Goal: Task Accomplishment & Management: Manage account settings

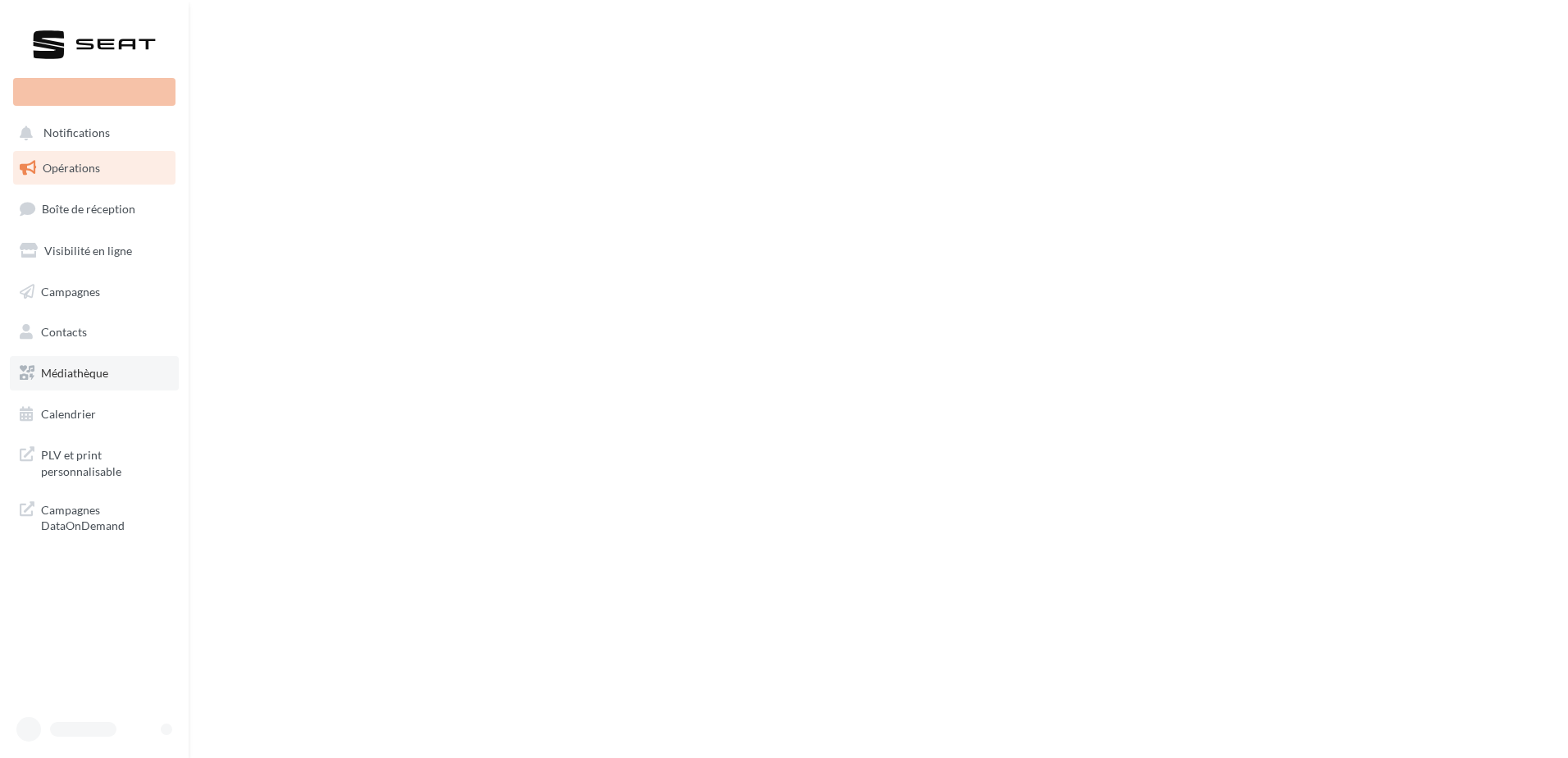
click at [143, 385] on link "Médiathèque" at bounding box center [95, 372] width 169 height 34
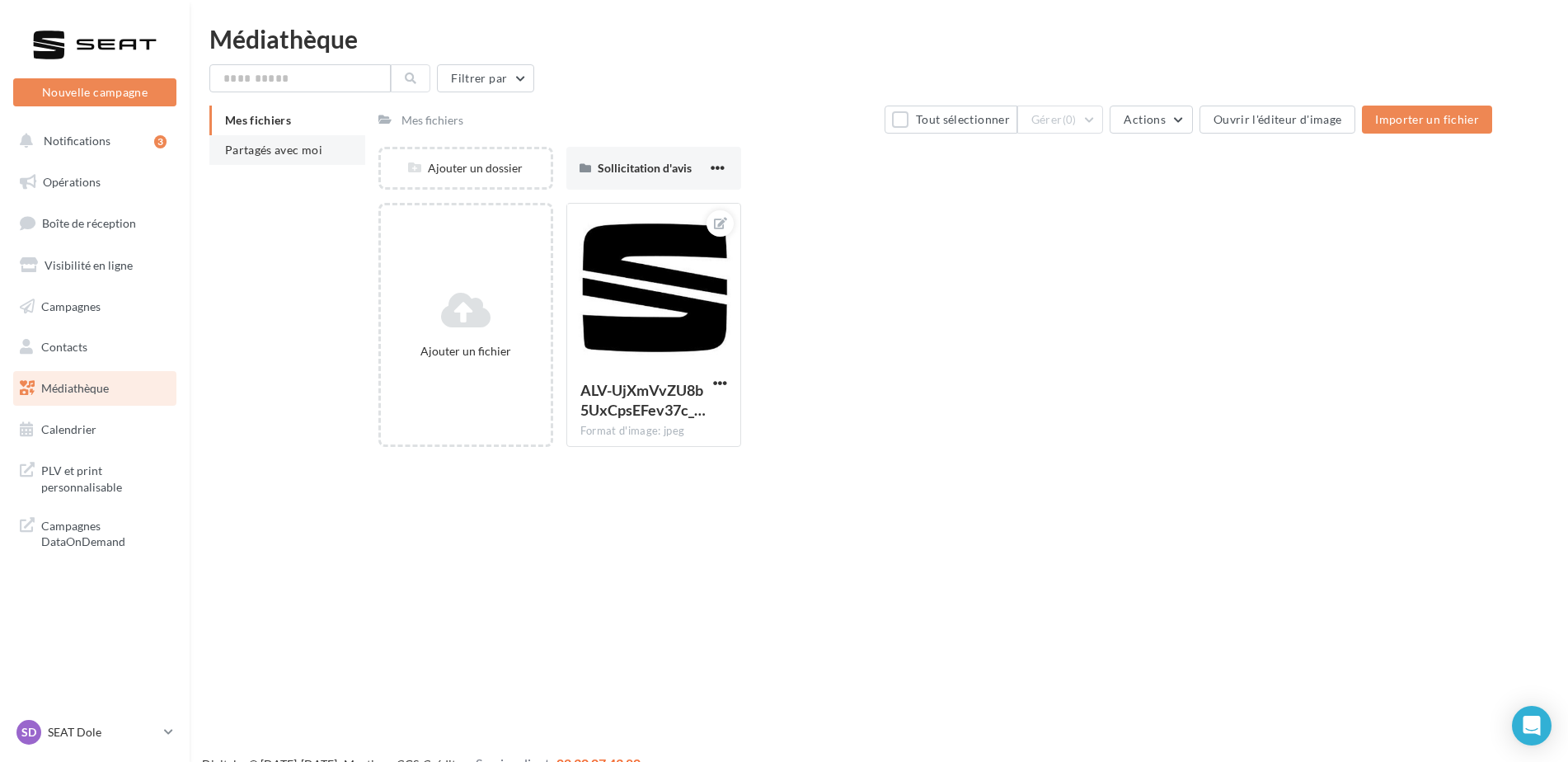
click at [269, 146] on span "Partagés avec moi" at bounding box center [274, 149] width 97 height 14
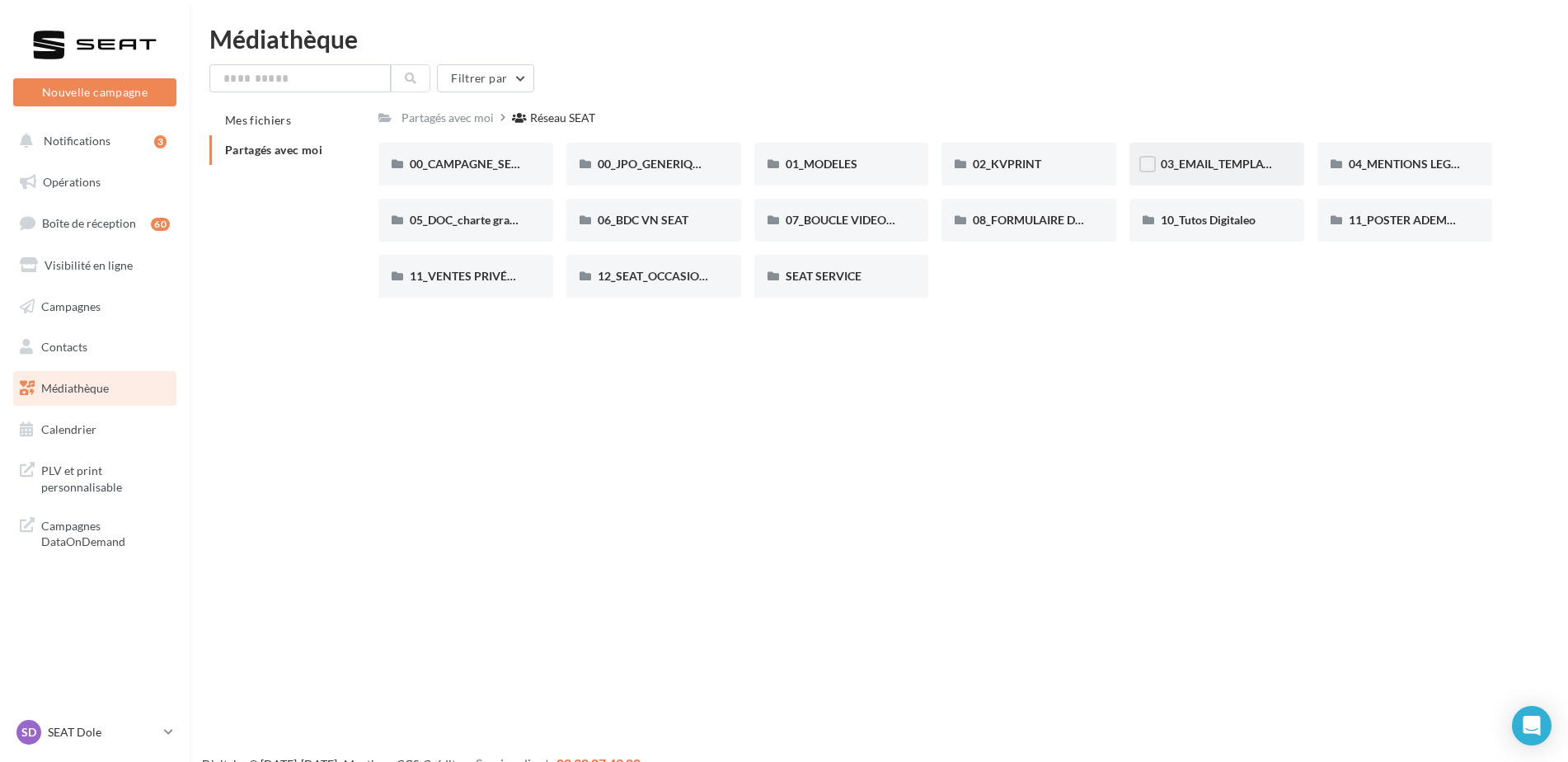
click at [1213, 153] on div "03_EMAIL_TEMPLATE HTML SEAT" at bounding box center [1216, 164] width 175 height 43
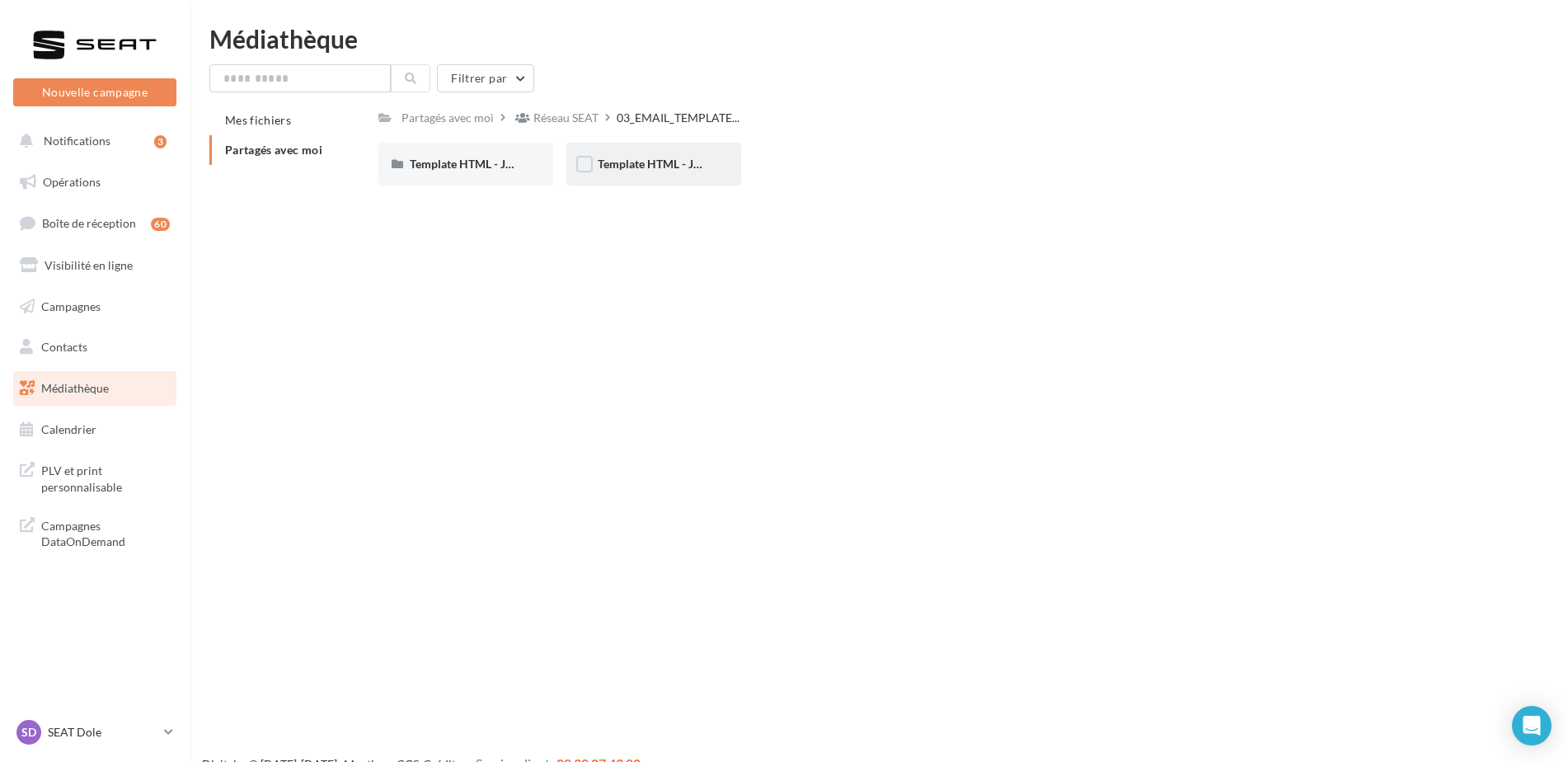
click at [664, 149] on div "Template HTML - JPO Mars" at bounding box center [653, 164] width 175 height 43
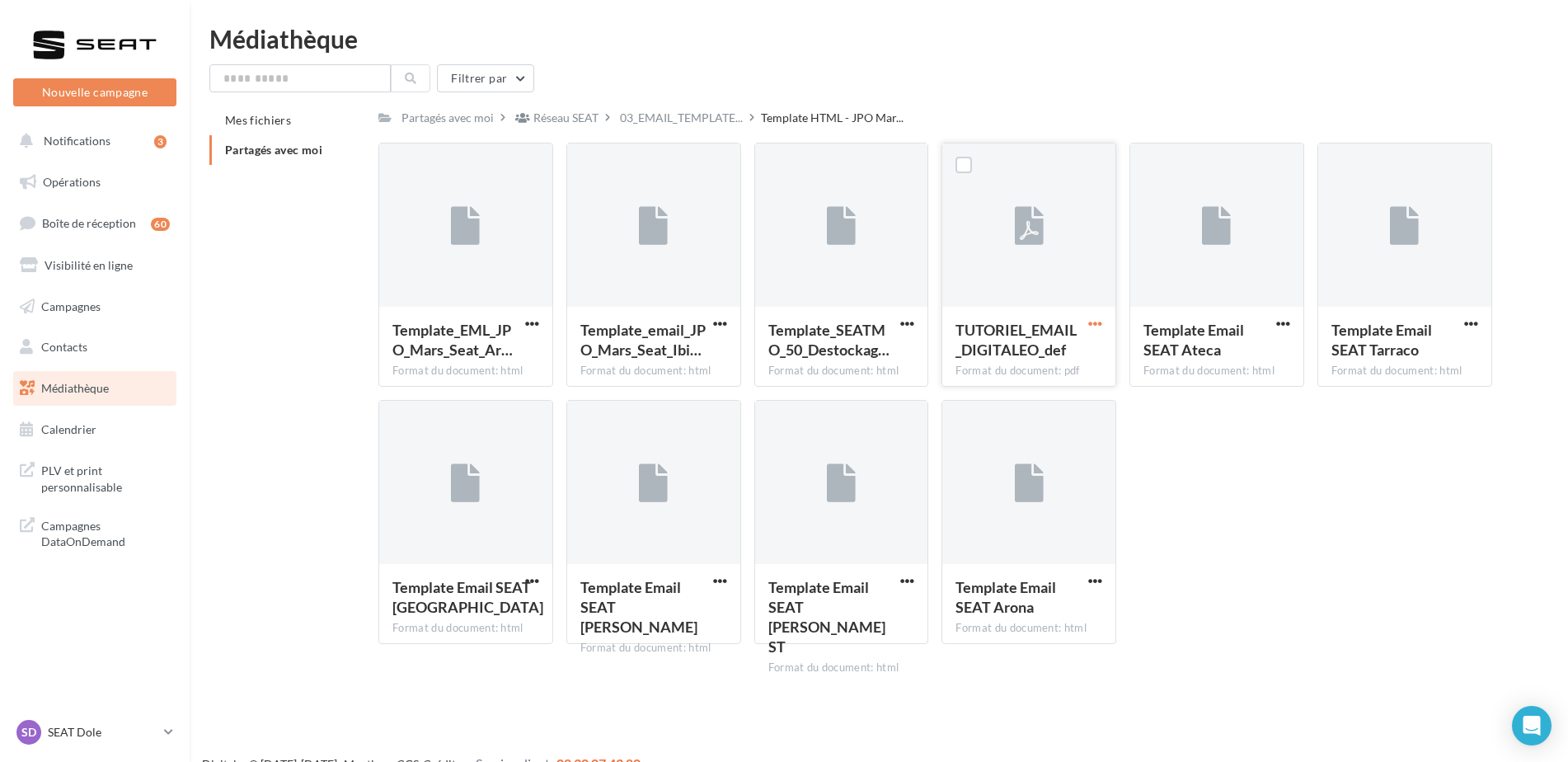
click at [1100, 324] on span "button" at bounding box center [1095, 323] width 14 height 14
click at [1051, 366] on button "Télécharger" at bounding box center [1023, 356] width 165 height 43
click at [914, 325] on span "button" at bounding box center [907, 323] width 14 height 14
click at [858, 364] on button "Télécharger" at bounding box center [835, 356] width 165 height 43
click at [718, 320] on span "button" at bounding box center [720, 323] width 14 height 14
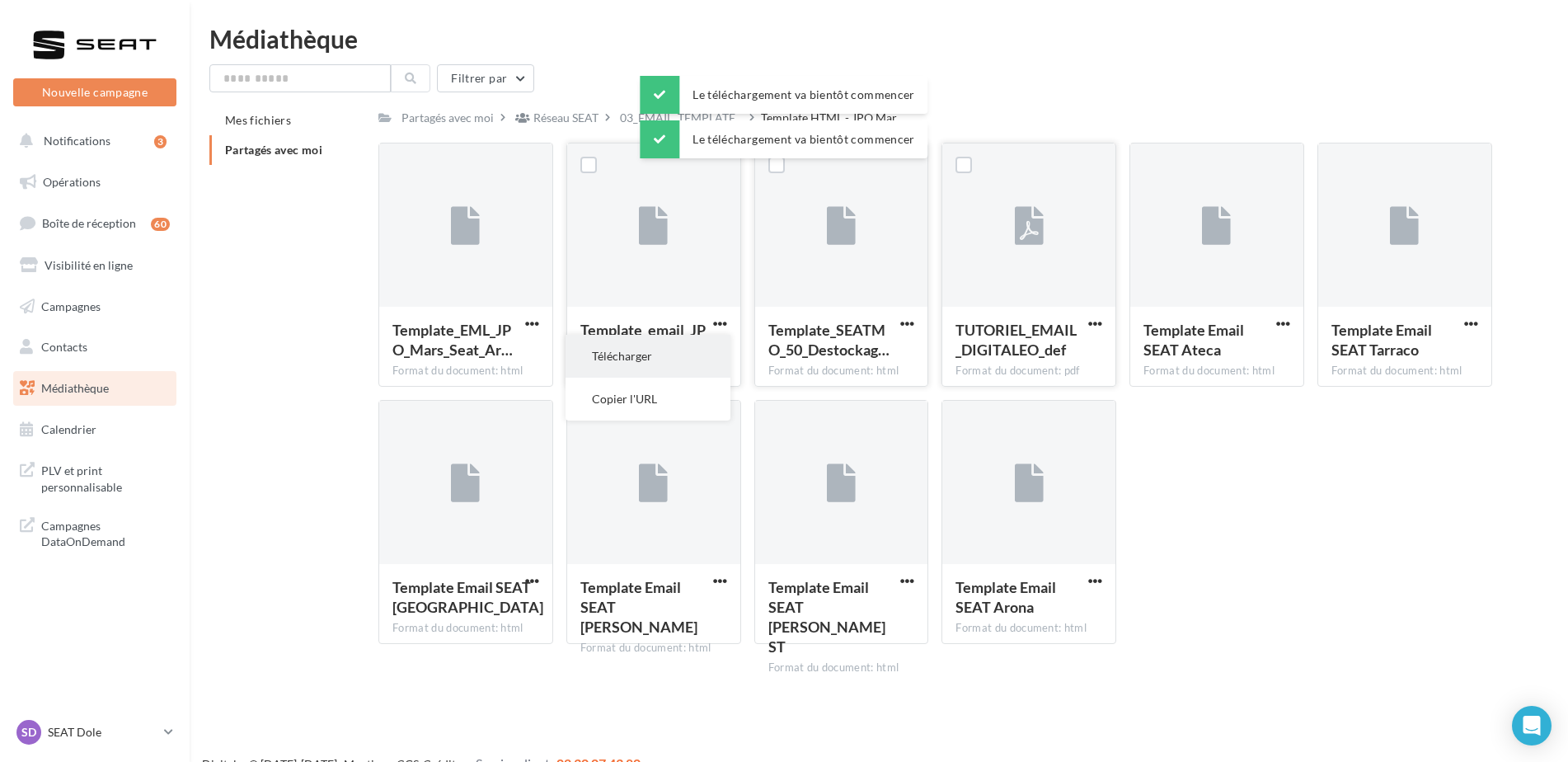
click at [693, 353] on button "Télécharger" at bounding box center [648, 356] width 165 height 43
click at [533, 324] on span "button" at bounding box center [531, 323] width 14 height 14
click at [538, 344] on button "Télécharger" at bounding box center [459, 356] width 165 height 43
click at [533, 582] on span "button" at bounding box center [531, 580] width 14 height 14
click at [497, 610] on button "Télécharger" at bounding box center [459, 614] width 165 height 43
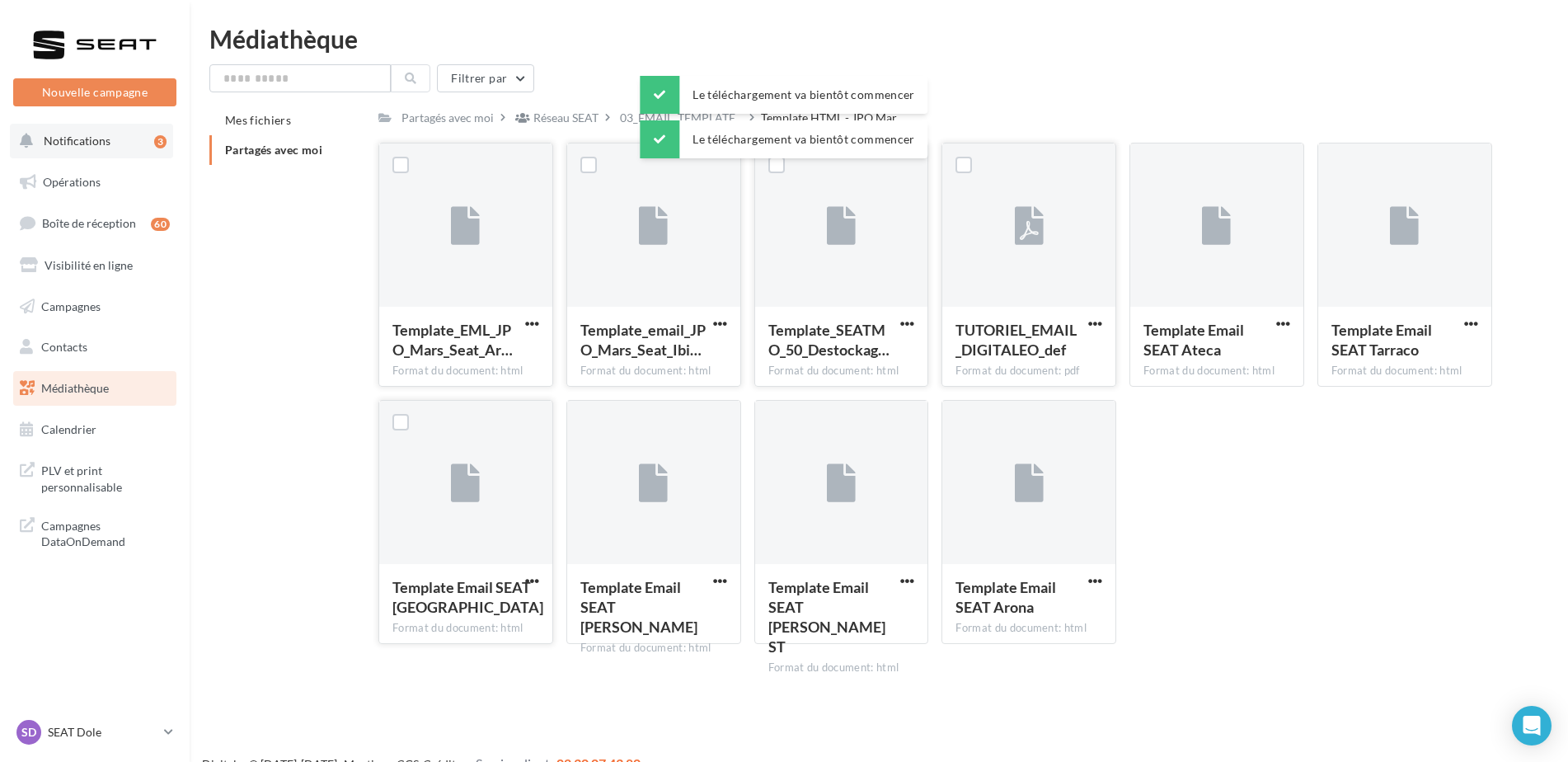
click at [68, 152] on button "Notifications 3" at bounding box center [92, 140] width 163 height 35
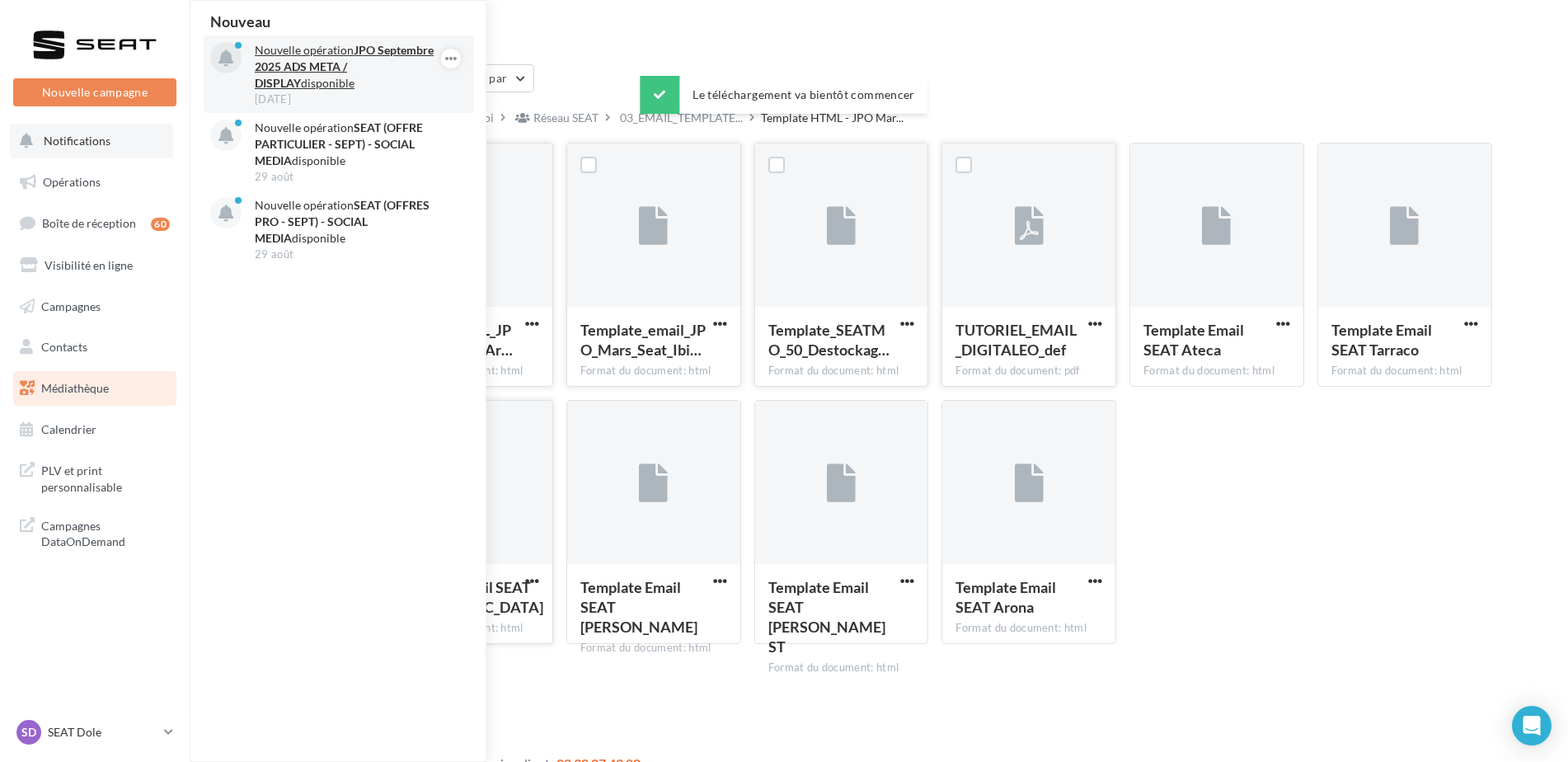
click at [381, 79] on p "Nouvelle opération JPO Septembre 2025 ADS META / DISPLAY disponible" at bounding box center [350, 66] width 191 height 49
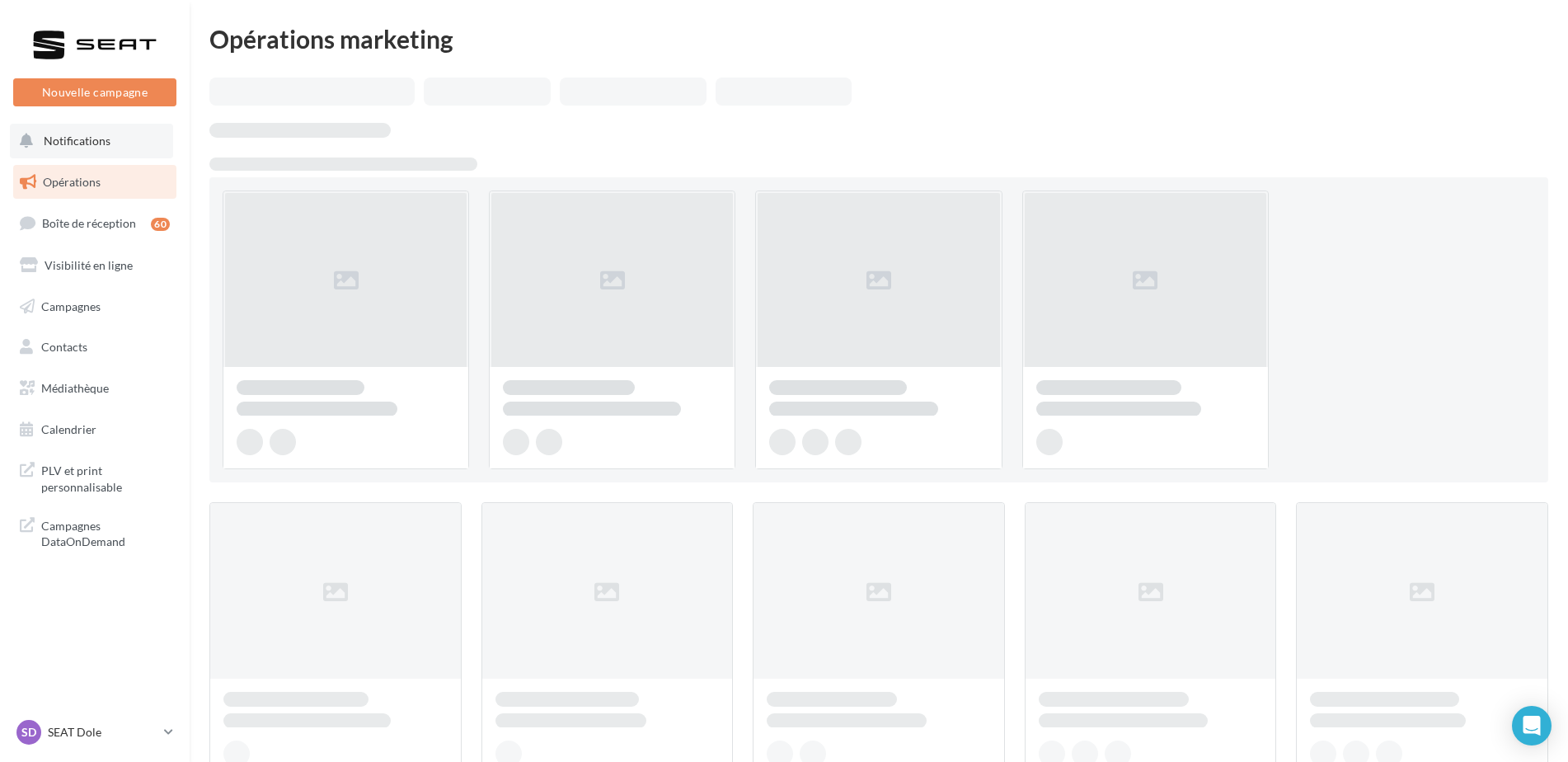
click at [106, 128] on button "Notifications" at bounding box center [92, 140] width 163 height 35
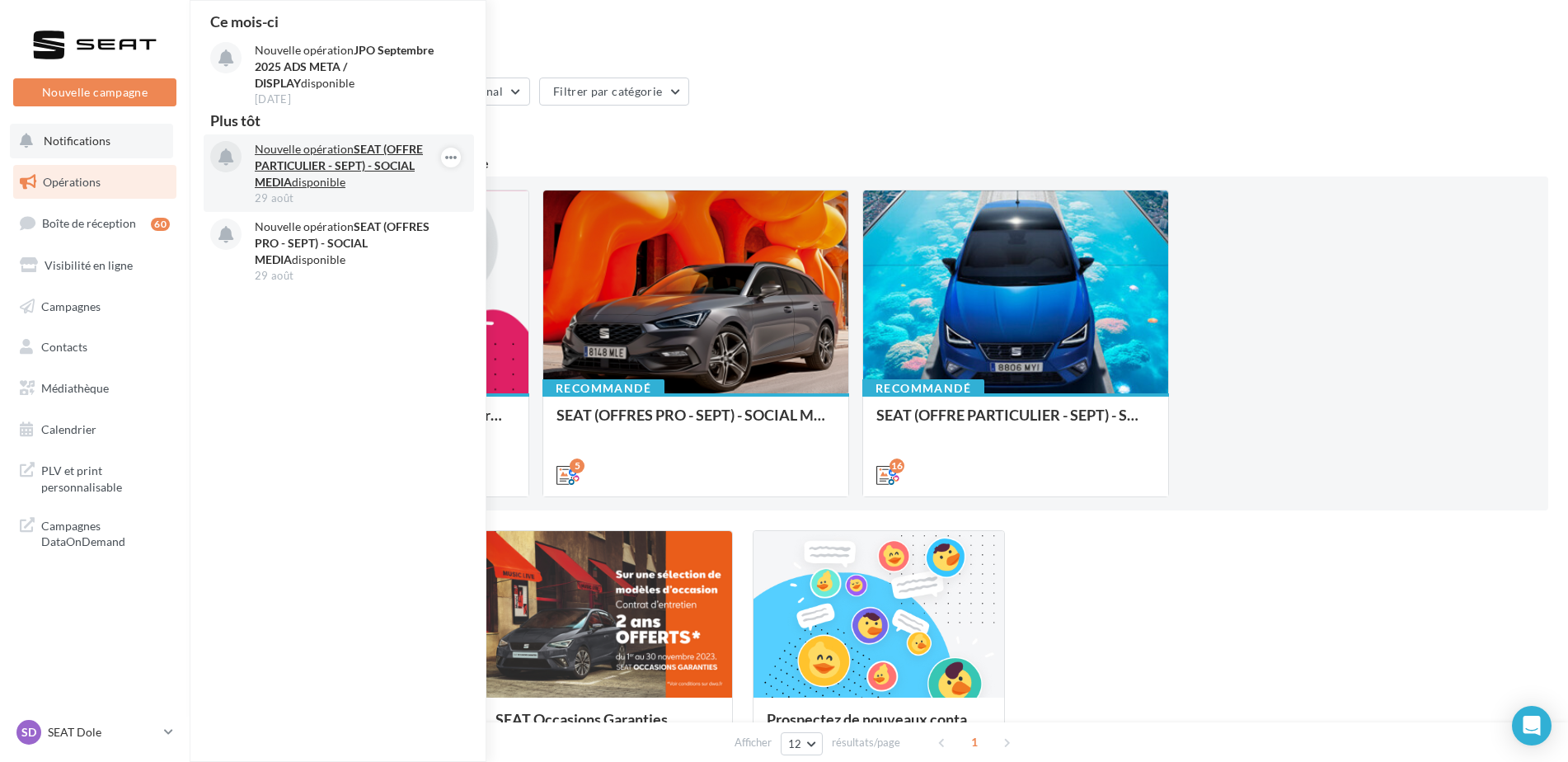
click at [321, 175] on p "Nouvelle opération SEAT (OFFRE PARTICULIER - SEPT) - SOCIAL MEDIA disponible" at bounding box center [350, 165] width 191 height 49
click at [353, 162] on strong "SEAT (OFFRE PARTICULIER - SEPT) - SOCIAL MEDIA" at bounding box center [339, 165] width 168 height 47
click at [444, 157] on button "button" at bounding box center [450, 157] width 20 height 20
click at [405, 295] on div "Ce mois-ci Nouvelle opération JPO Septembre 2025 ADS META / DISPLAY disponible …" at bounding box center [339, 381] width 297 height 760
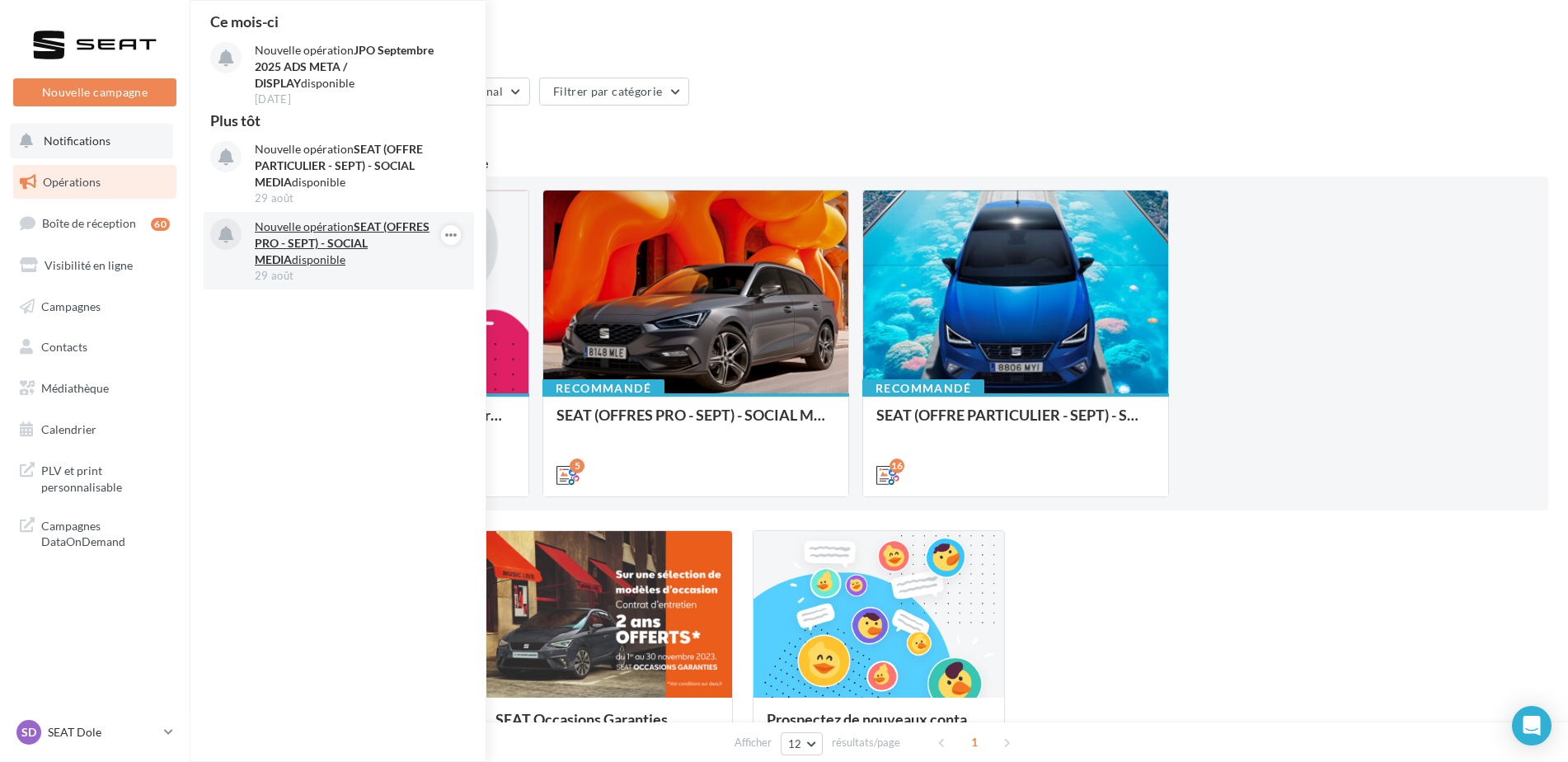
click at [397, 244] on strong "SEAT (OFFRES PRO - SEPT) - SOCIAL MEDIA" at bounding box center [342, 243] width 175 height 47
click at [299, 242] on strong "SEAT (OFFRES PRO - SEPT) - SOCIAL MEDIA" at bounding box center [342, 243] width 175 height 47
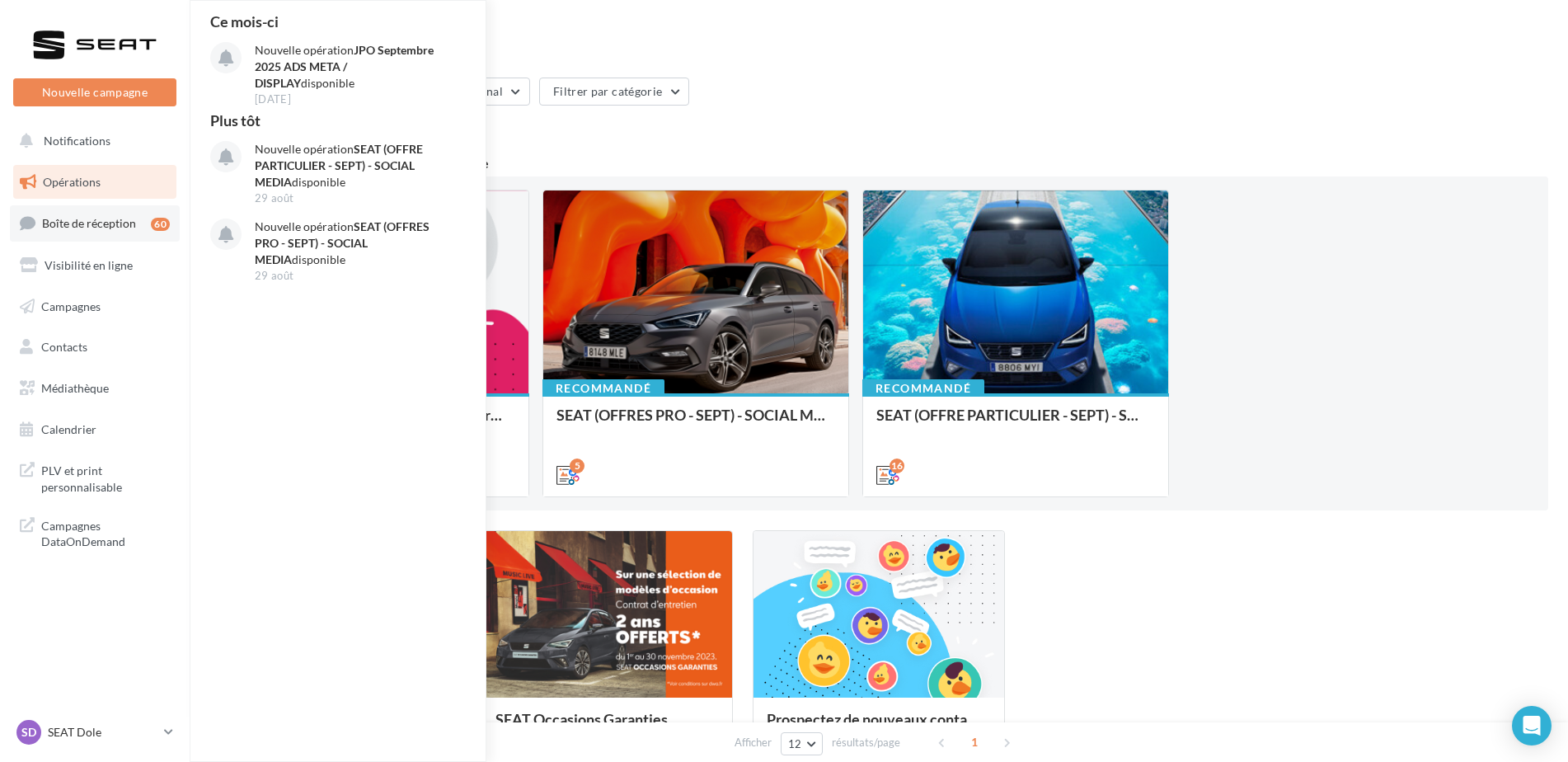
click at [88, 219] on span "Boîte de réception" at bounding box center [89, 222] width 94 height 14
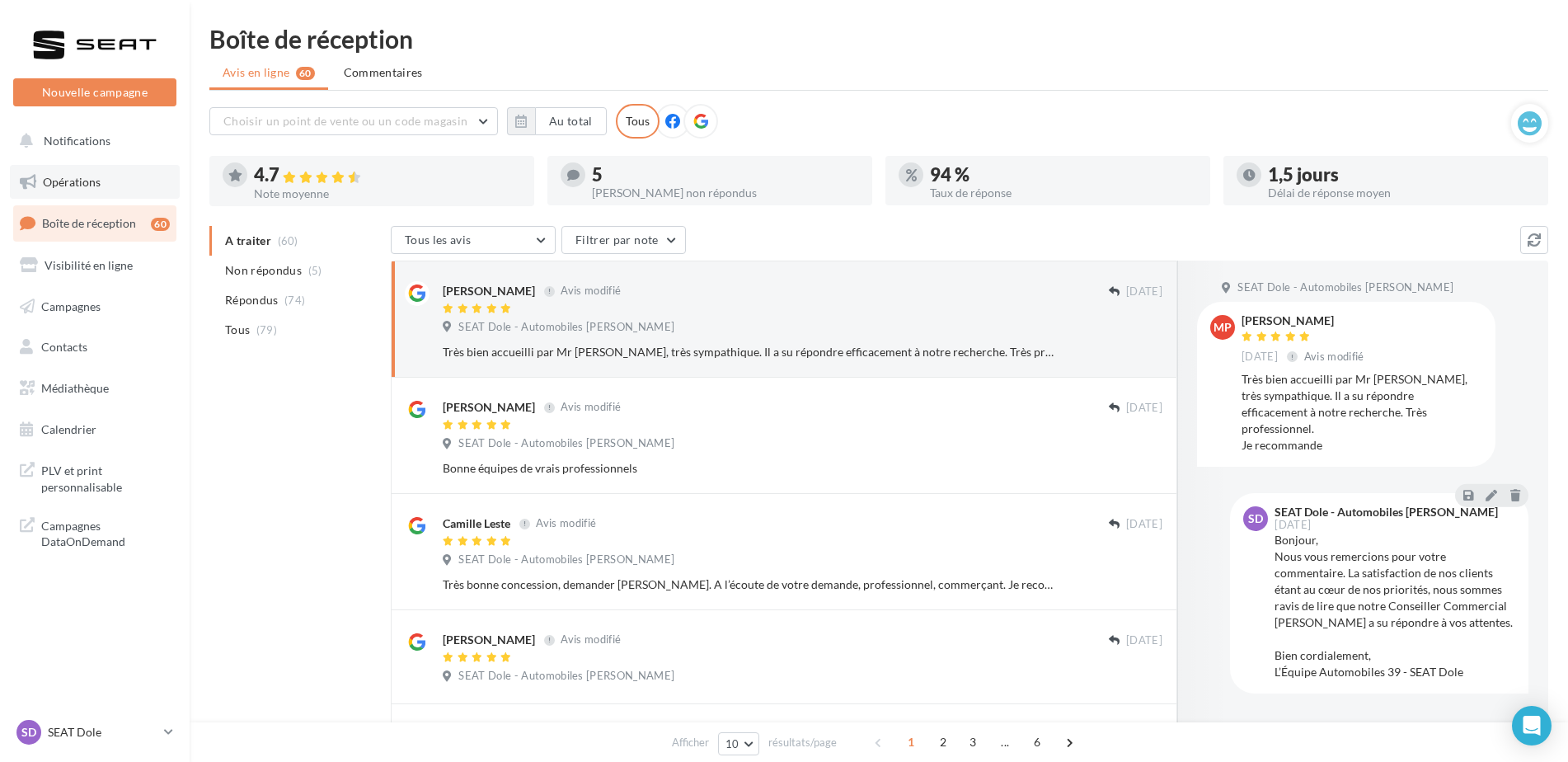
click at [66, 175] on span "Opérations" at bounding box center [72, 181] width 58 height 14
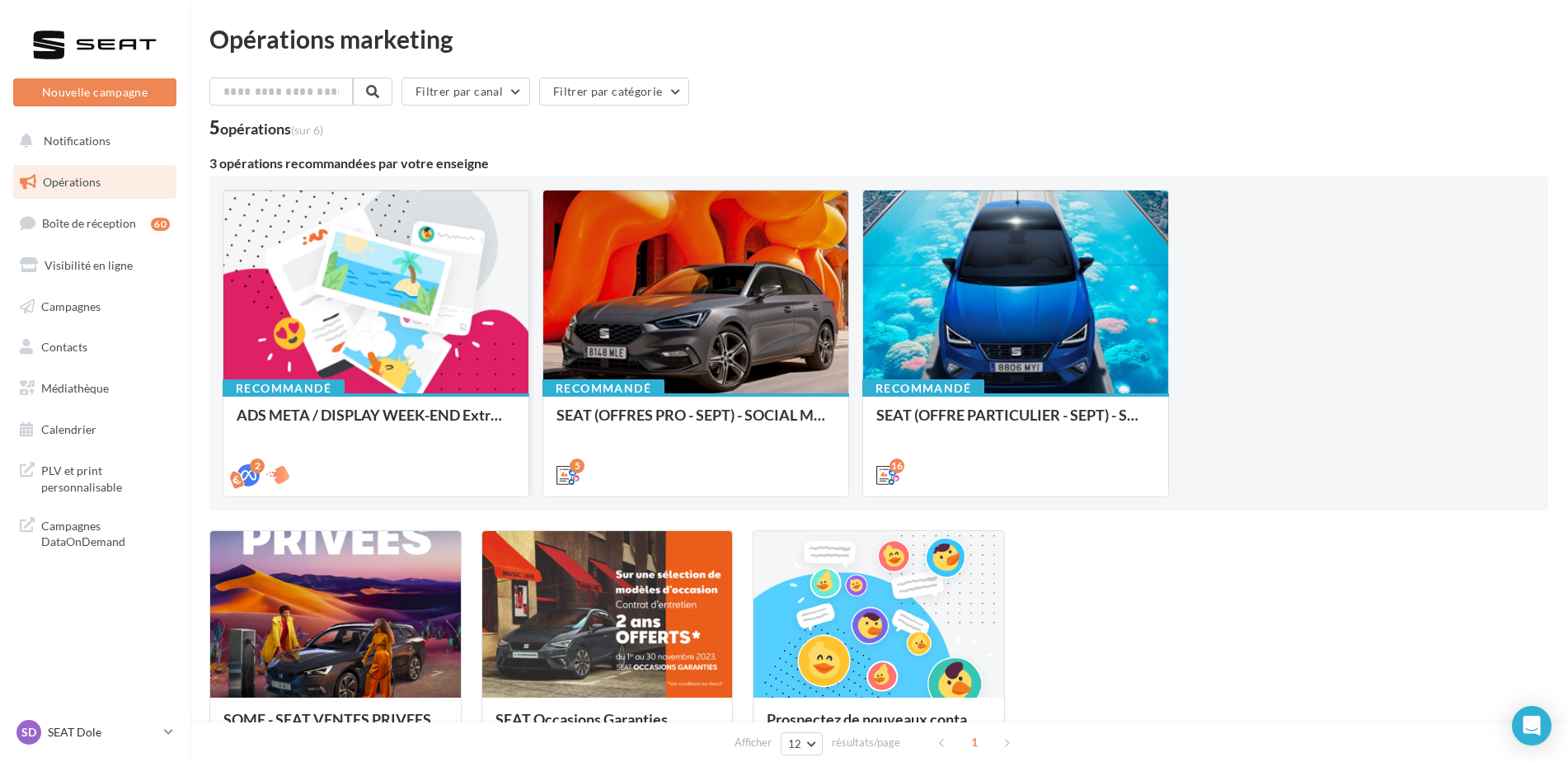
click at [341, 363] on div at bounding box center [375, 292] width 305 height 205
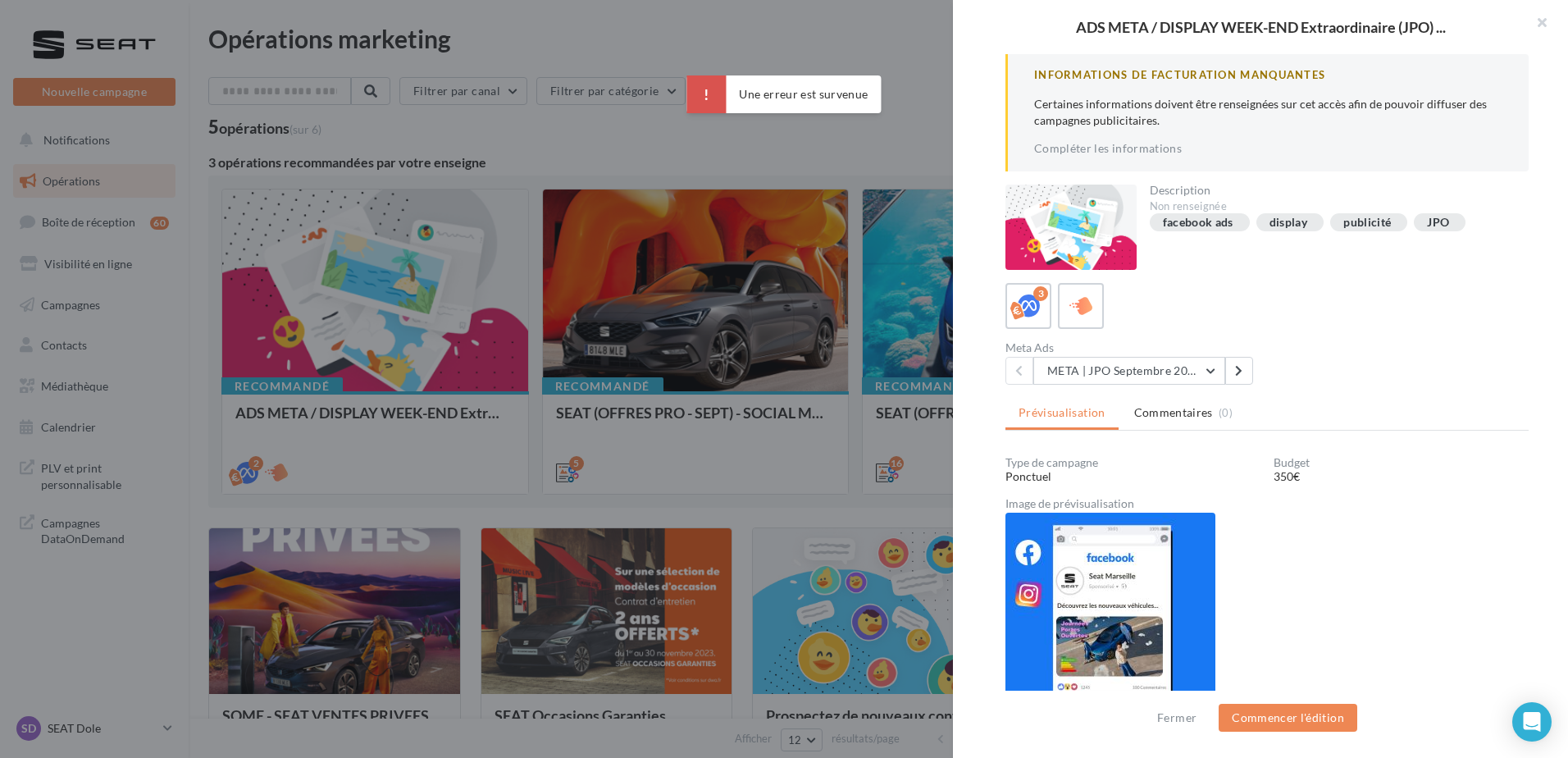
click at [1336, 573] on div "Type de campagne Ponctuel Budget 350€ Image de prévisualisation" at bounding box center [1266, 647] width 523 height 381
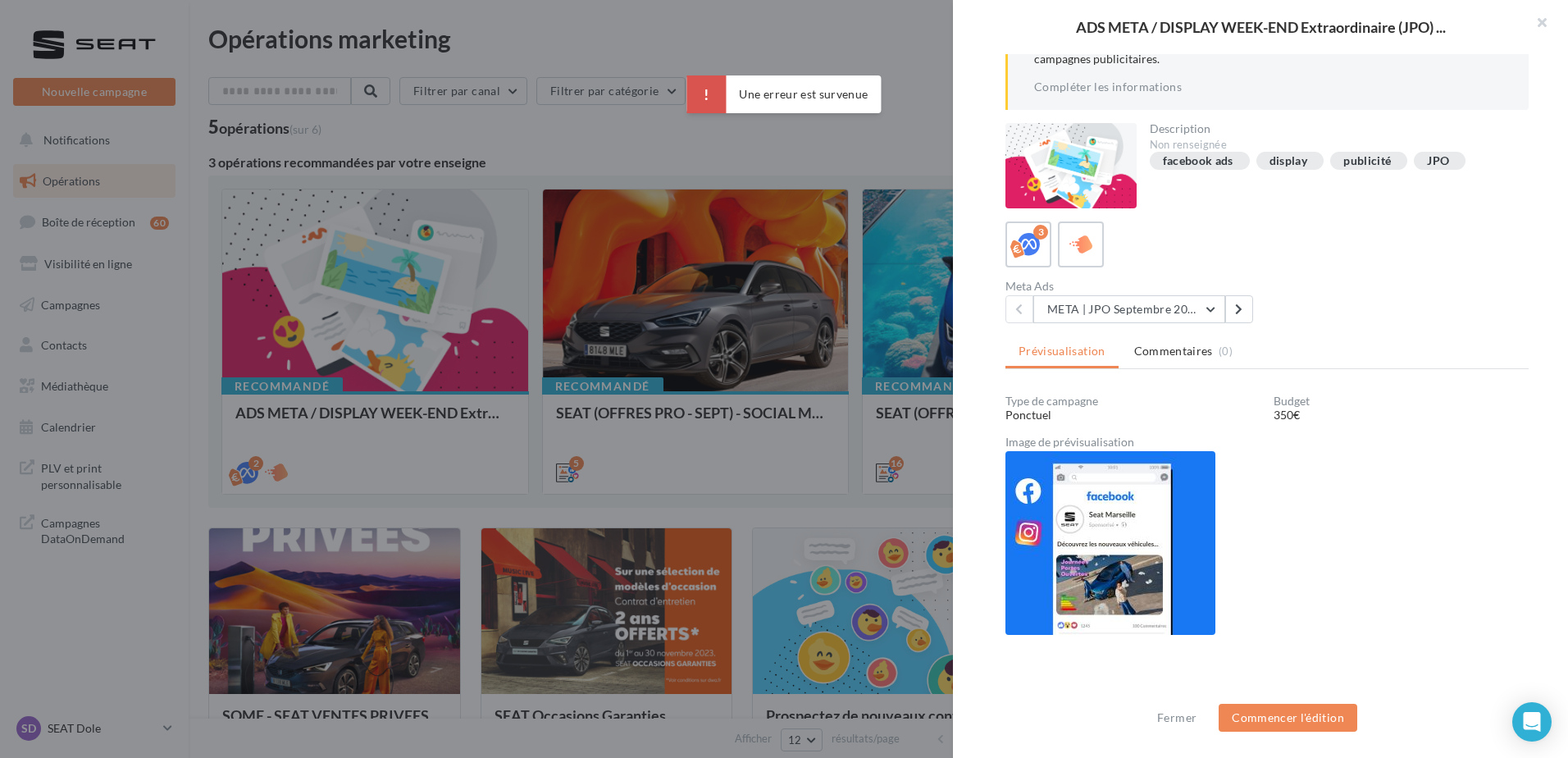
scroll to position [132, 0]
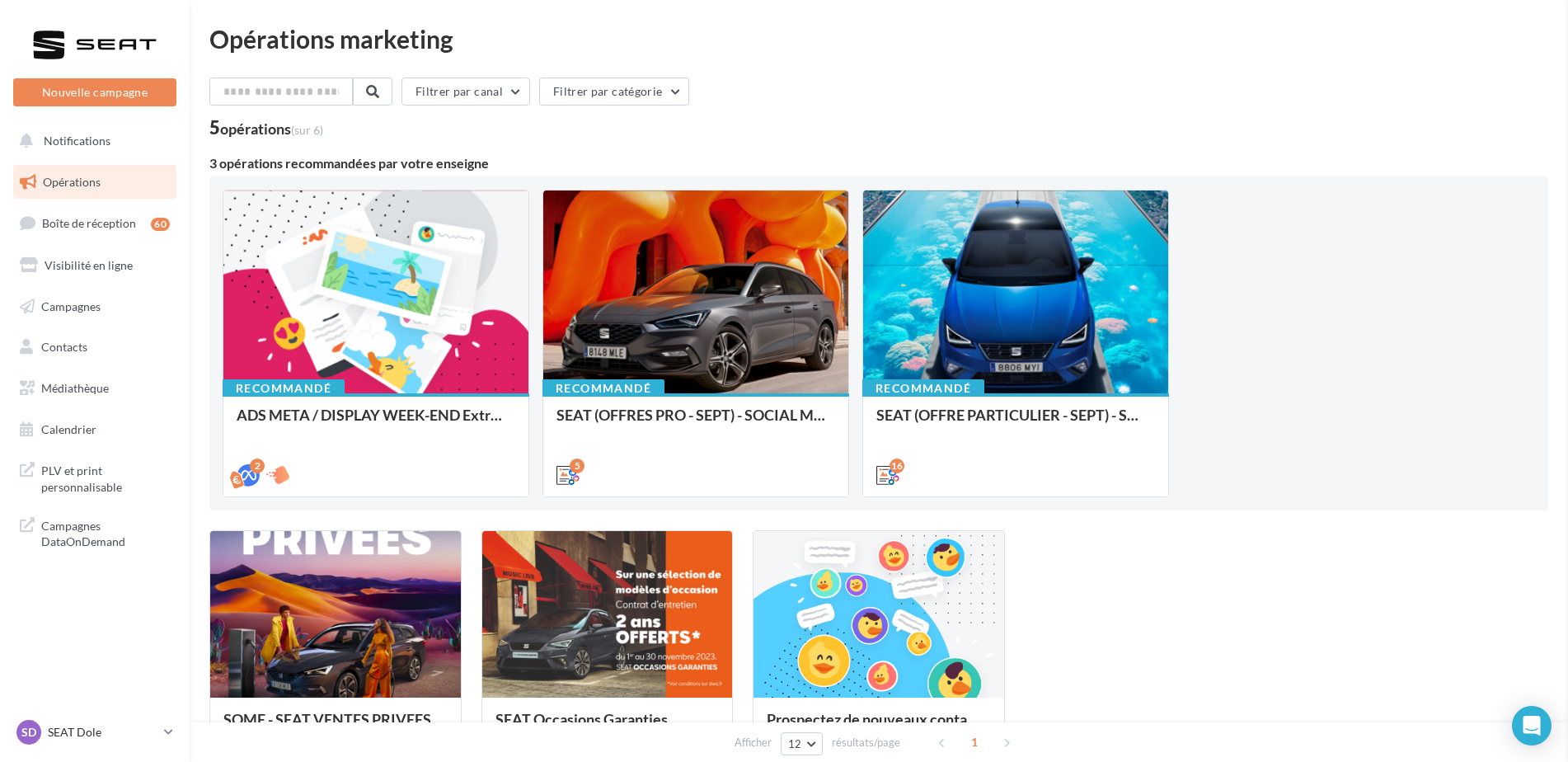
click at [652, 341] on div at bounding box center [696, 292] width 305 height 205
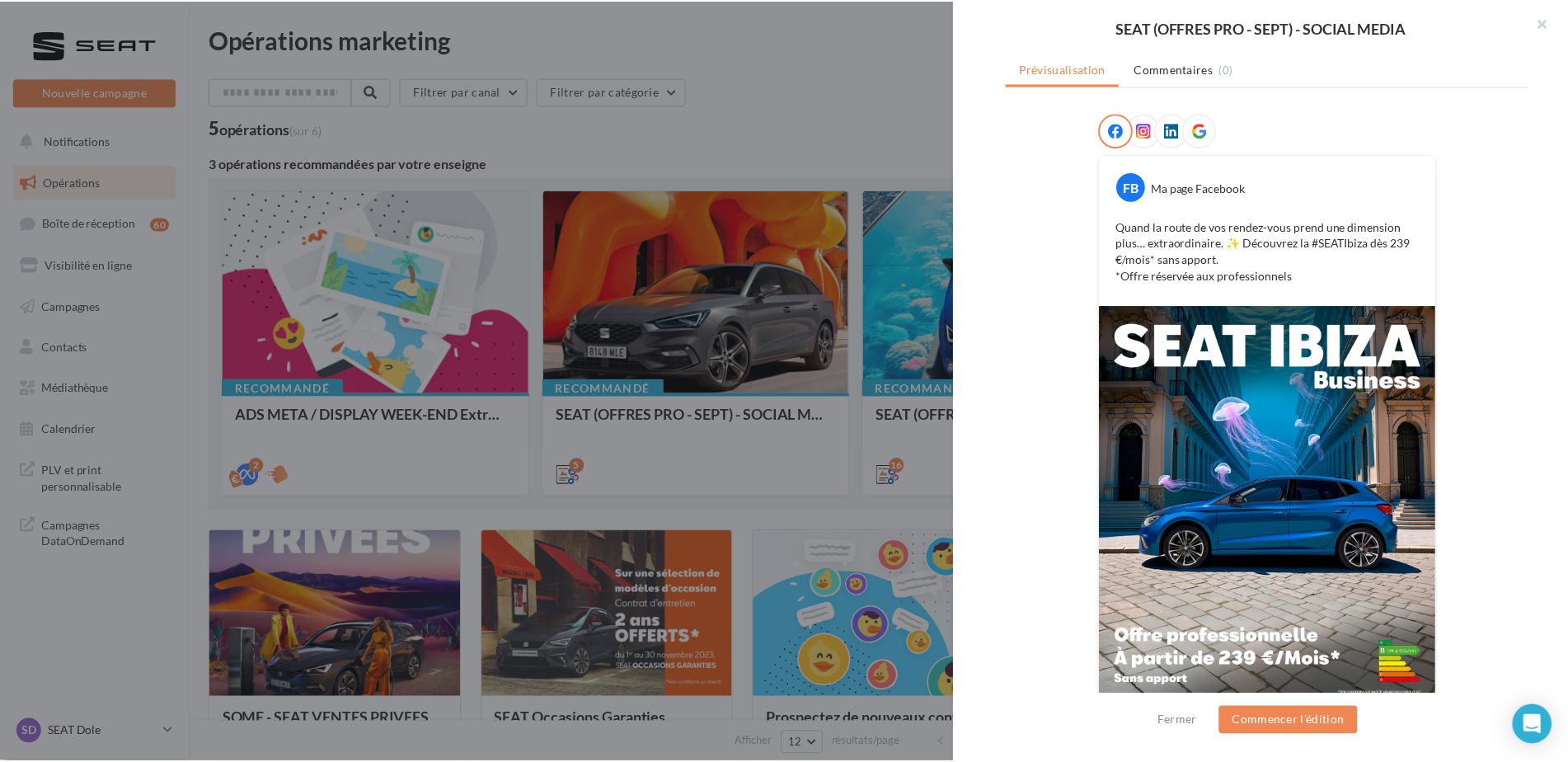
scroll to position [257, 0]
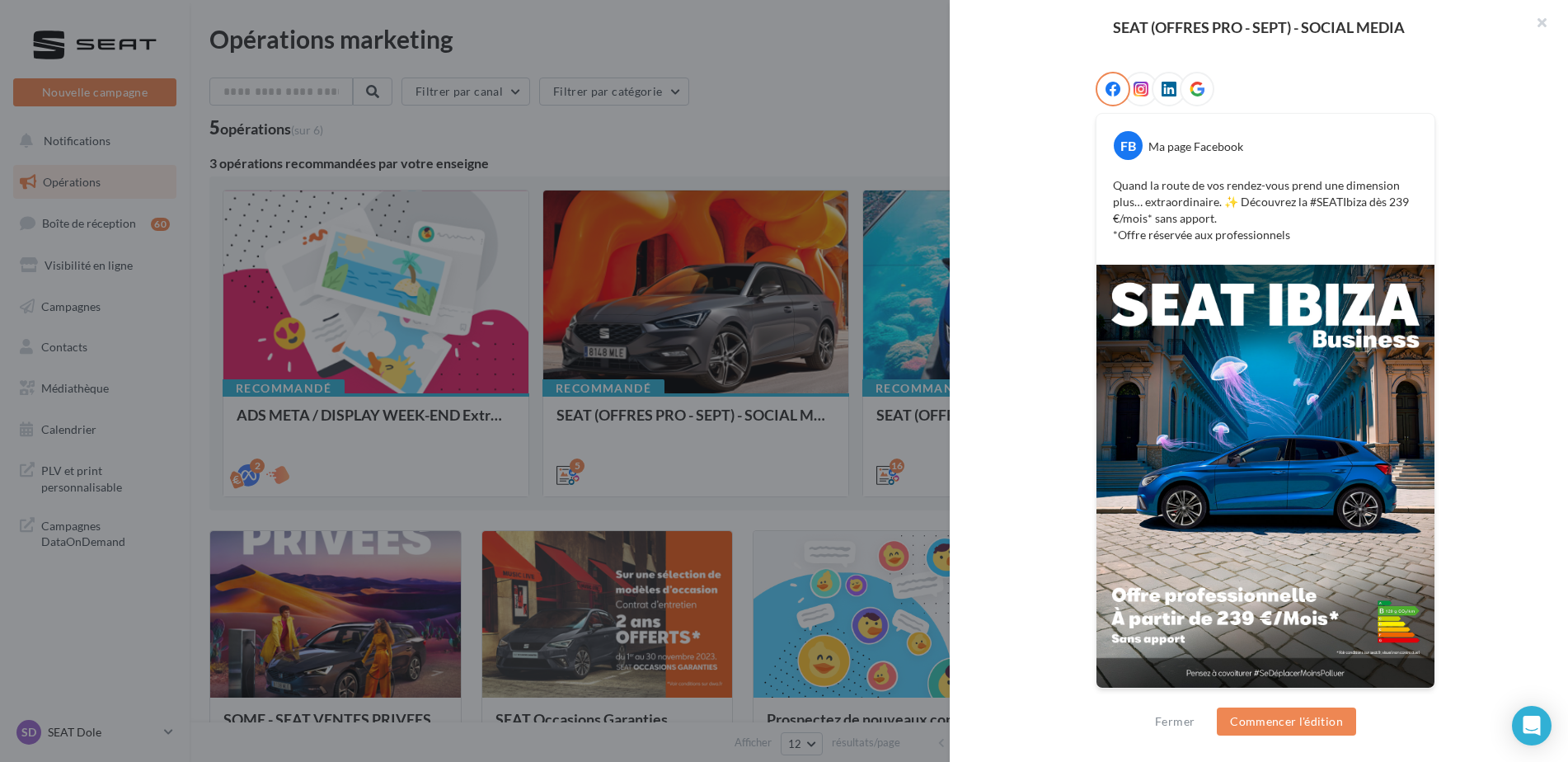
click at [917, 378] on div at bounding box center [784, 381] width 1568 height 762
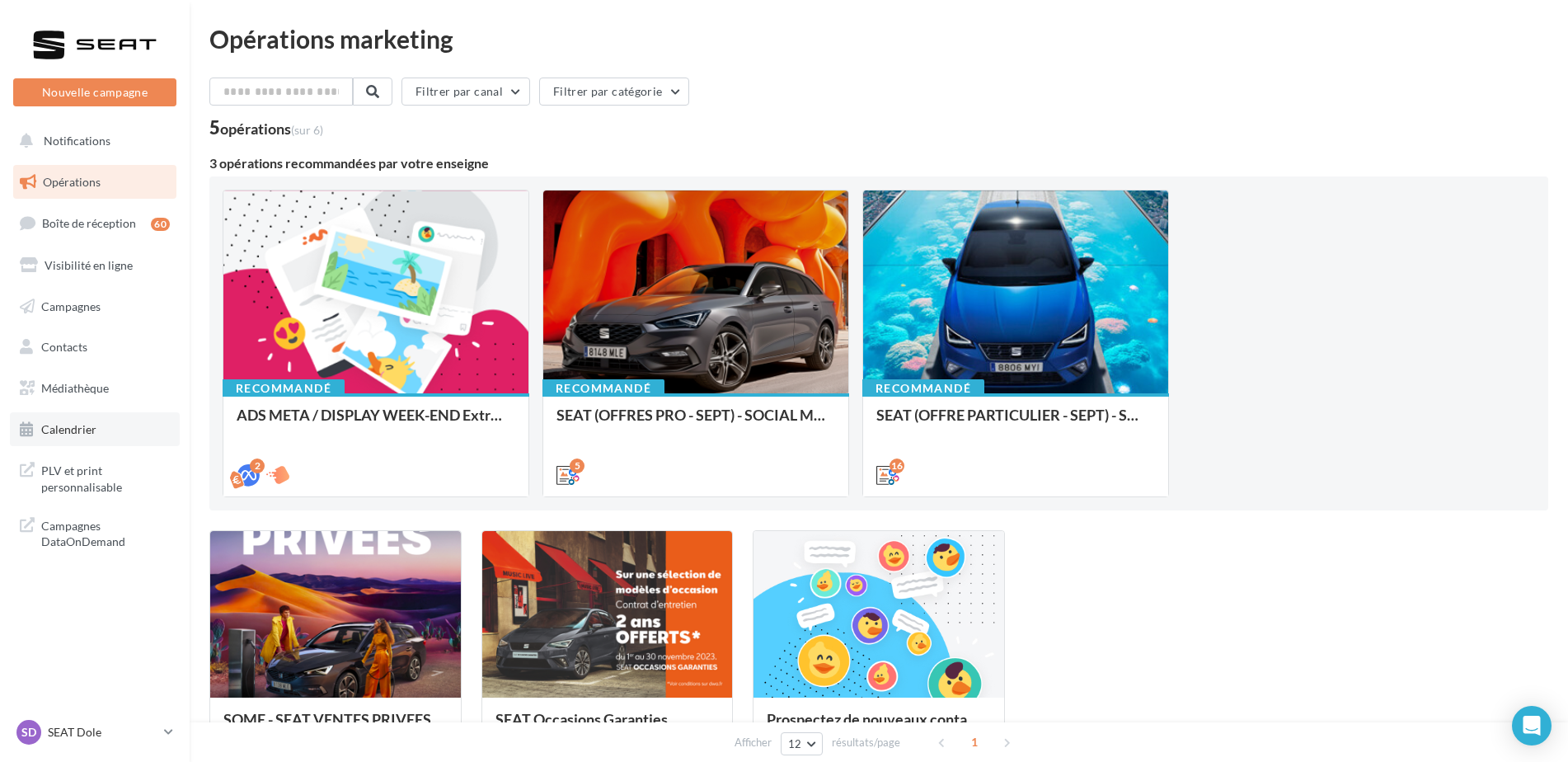
click at [79, 425] on span "Calendrier" at bounding box center [68, 429] width 55 height 14
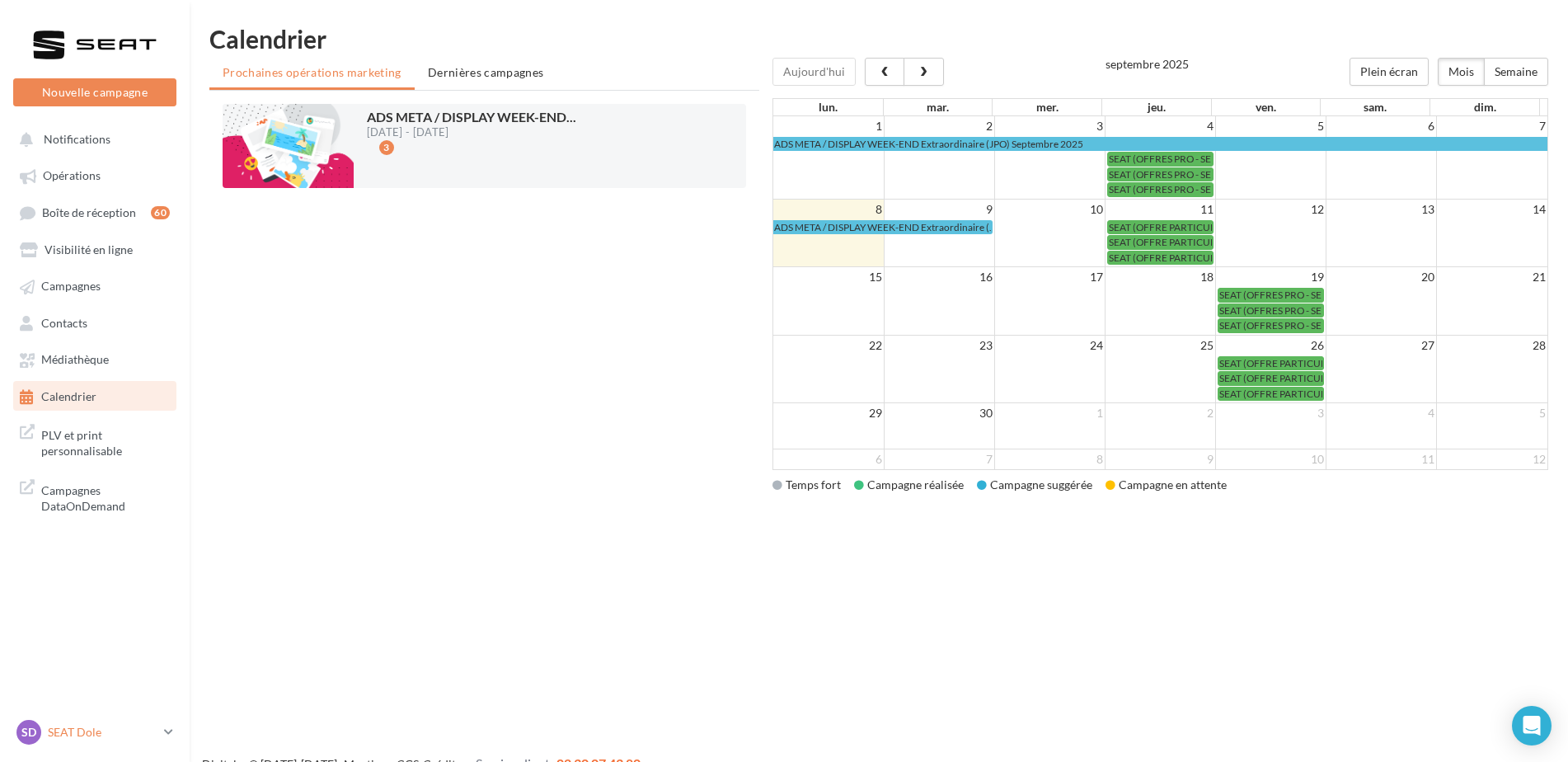
click at [37, 728] on div "SD" at bounding box center [29, 732] width 24 height 24
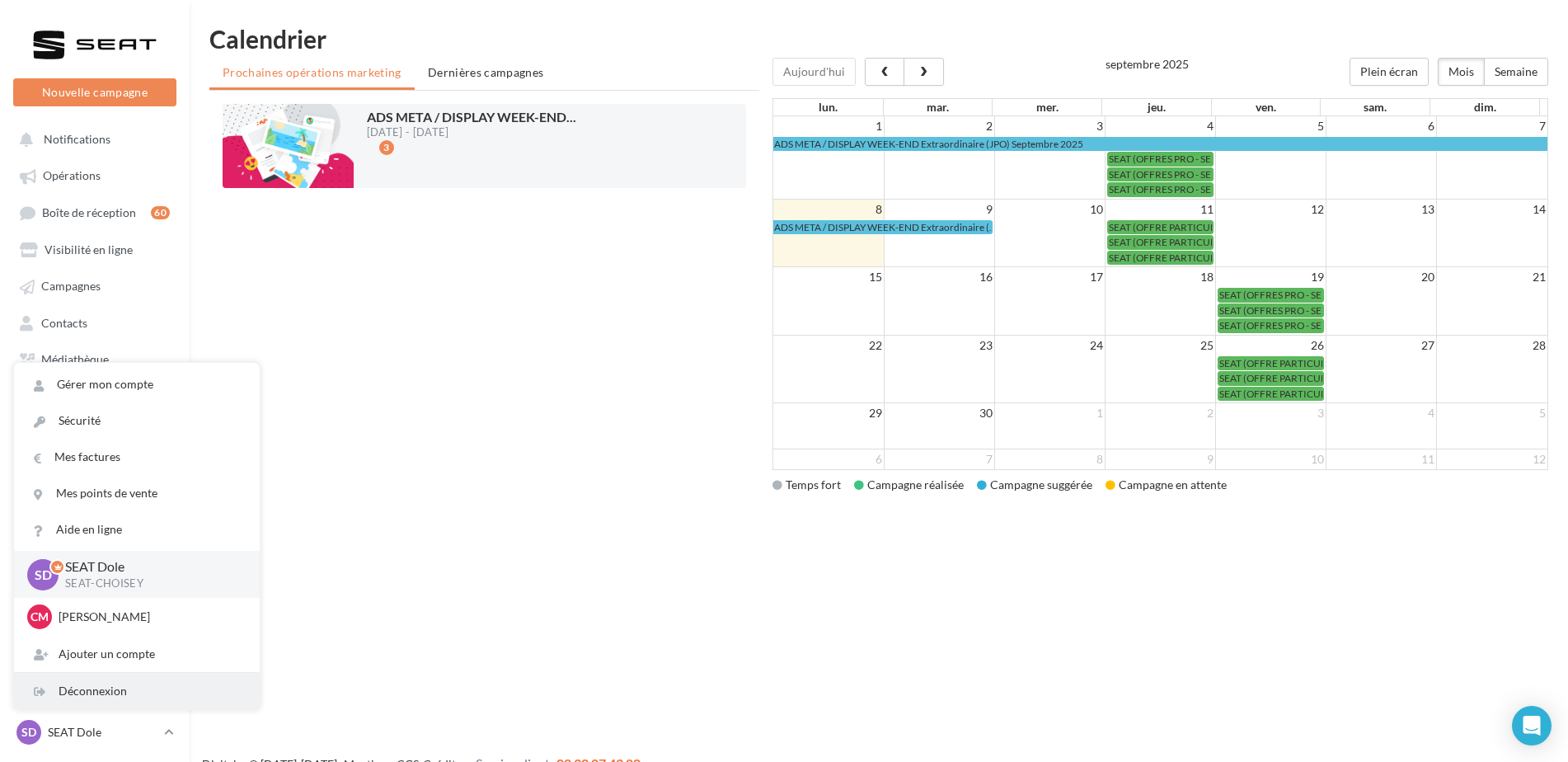
click at [87, 690] on div "Déconnexion" at bounding box center [136, 690] width 246 height 36
